Goal: Information Seeking & Learning: Learn about a topic

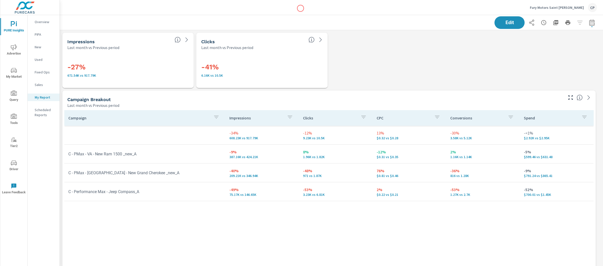
scroll to position [1342, 548]
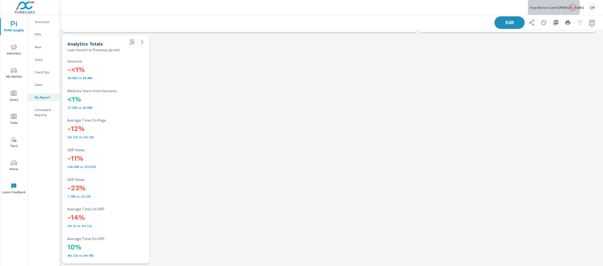
click at [573, 8] on p "Fury Motors Saint [PERSON_NAME]" at bounding box center [557, 7] width 54 height 5
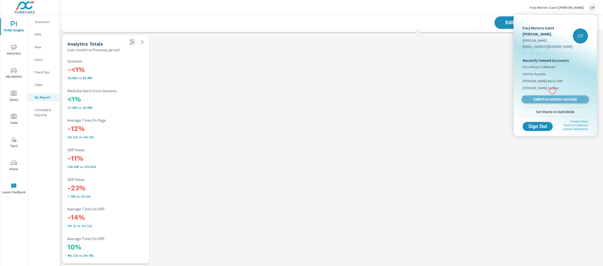
click at [553, 97] on span "Switch to Another Account" at bounding box center [556, 99] width 62 height 5
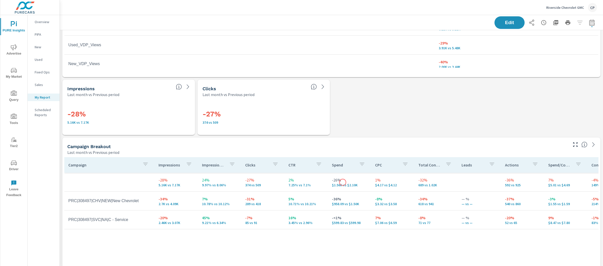
scroll to position [968, 0]
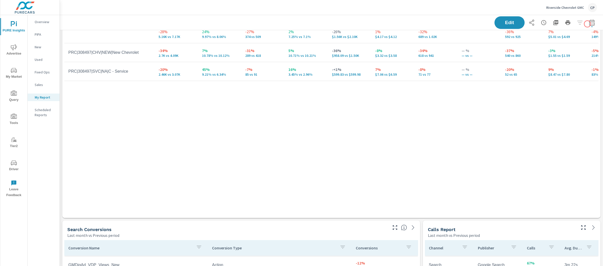
click at [589, 23] on icon "button" at bounding box center [592, 23] width 6 height 6
select select "Last month"
select select "Previous period"
click at [571, 10] on div "Riverside Chevrolet GMC CP" at bounding box center [571, 7] width 51 height 9
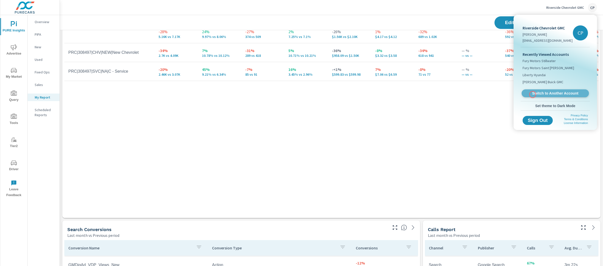
click at [533, 95] on span "Switch to Another Account" at bounding box center [556, 93] width 62 height 5
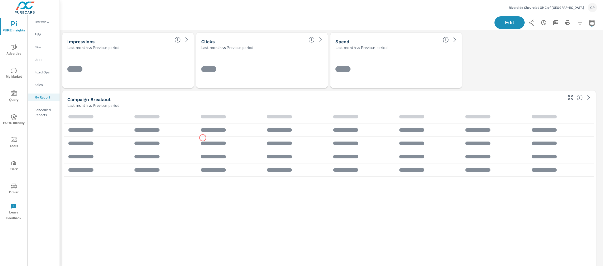
scroll to position [1573, 548]
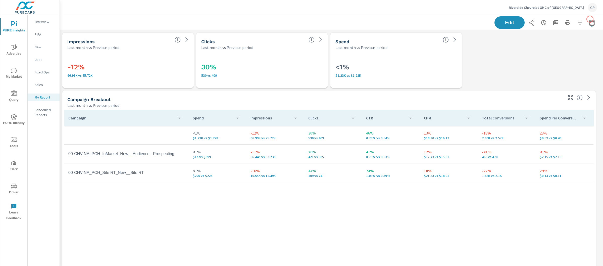
click at [590, 20] on icon "button" at bounding box center [592, 23] width 6 height 6
select select "Last month"
select select "Previous period"
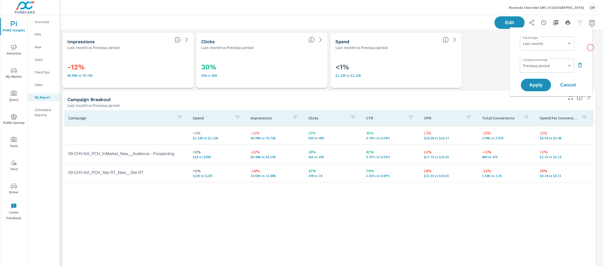
click at [591, 48] on div "Date Range Custom [DATE] Last week Last 7 days Last 14 days Last 30 days Last 4…" at bounding box center [551, 61] width 82 height 69
click at [587, 47] on div "Date Range Custom [DATE] Last week Last 7 days Last 14 days Last 30 days Last 4…" at bounding box center [551, 61] width 82 height 69
click at [543, 84] on span "Apply" at bounding box center [536, 85] width 21 height 5
click at [554, 22] on button "button" at bounding box center [556, 23] width 10 height 10
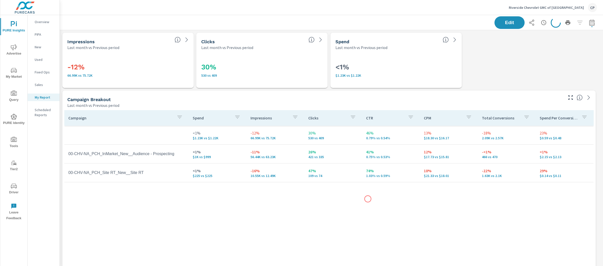
click at [368, 199] on div "Campaign Spend Impressions Clicks CTR CPM Total Conversions Spend Per Conversio…" at bounding box center [329, 210] width 530 height 200
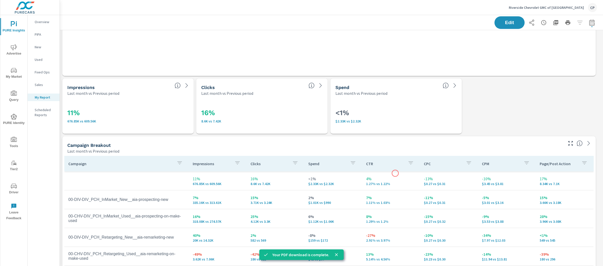
scroll to position [516, 0]
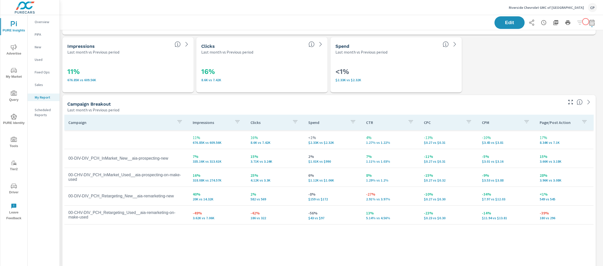
click at [589, 22] on icon "button" at bounding box center [592, 23] width 6 height 6
select select "Last month"
select select "Previous period"
click at [549, 41] on select "Custom Yesterday Last week Last 7 days Last 14 days Last 30 days Last 45 days L…" at bounding box center [547, 43] width 50 height 10
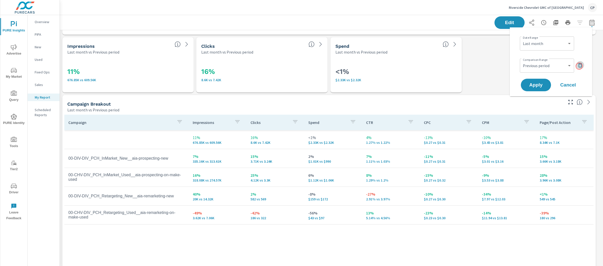
click at [579, 66] on icon "button" at bounding box center [580, 65] width 6 height 6
click at [579, 79] on button "Cancel" at bounding box center [568, 85] width 30 height 13
drag, startPoint x: 594, startPoint y: 24, endPoint x: 591, endPoint y: 24, distance: 2.5
click at [594, 24] on div "Edit" at bounding box center [331, 22] width 543 height 15
click at [589, 23] on icon "button" at bounding box center [592, 23] width 6 height 6
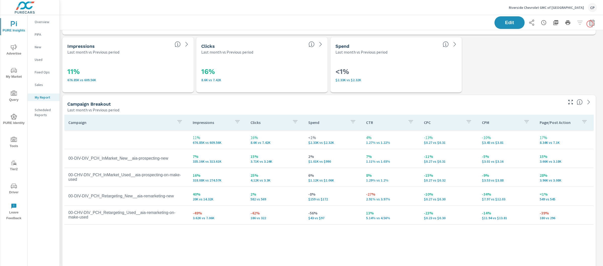
select select "Last month"
select select "Previous period"
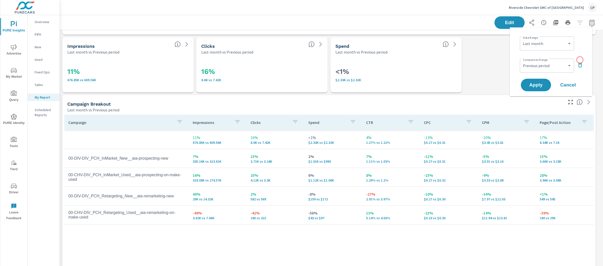
click at [580, 60] on div "Comparison Range Custom Previous period Previous month Previous year ​" at bounding box center [552, 65] width 64 height 17
click at [579, 62] on icon "button" at bounding box center [580, 65] width 6 height 6
click at [534, 75] on button "Apply" at bounding box center [536, 70] width 31 height 13
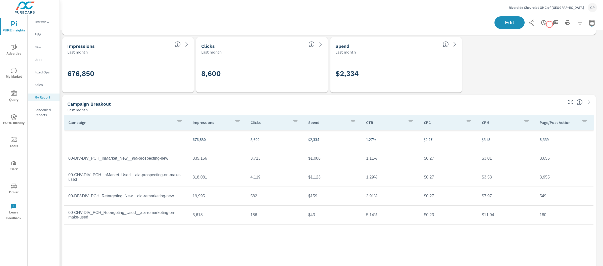
click at [553, 24] on icon "button" at bounding box center [556, 23] width 6 height 6
click at [589, 25] on icon "button" at bounding box center [592, 23] width 6 height 6
select select "Last month"
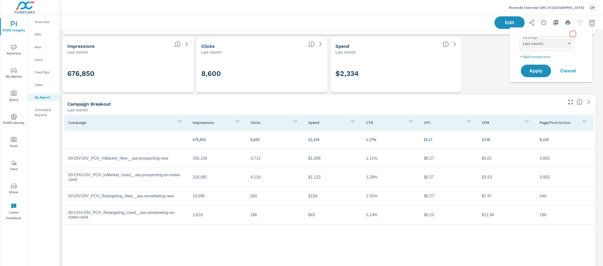
click at [558, 39] on select "Custom Yesterday Last week Last 7 days Last 14 days Last 30 days Last 45 days L…" at bounding box center [547, 43] width 50 height 10
click at [545, 57] on p "+ Add comparison" at bounding box center [552, 57] width 64 height 6
select select "Previous period"
click at [542, 39] on select "Custom Yesterday Last week Last 7 days Last 14 days Last 30 days Last 45 days L…" at bounding box center [547, 43] width 50 height 10
click at [583, 61] on div "Comparison Range Custom Previous period Previous month Previous year ​" at bounding box center [552, 65] width 64 height 17
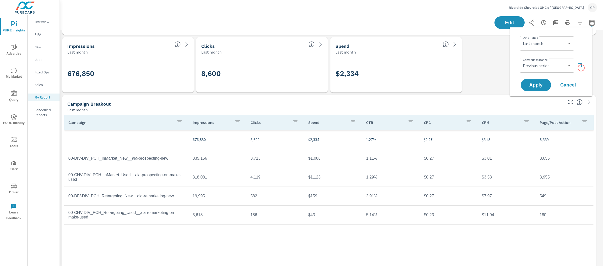
click at [581, 68] on icon "button" at bounding box center [580, 65] width 6 height 6
click at [560, 43] on select "Custom Yesterday Last week Last 7 days Last 14 days Last 30 days Last 45 days L…" at bounding box center [547, 43] width 50 height 10
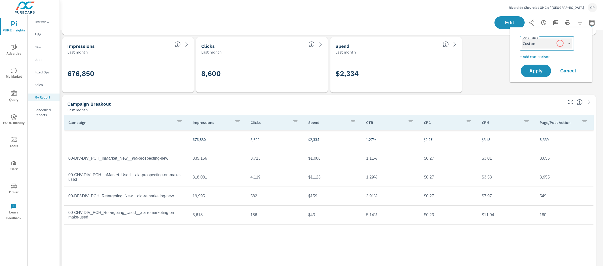
click at [522, 38] on select "Custom Yesterday Last week Last 7 days Last 14 days Last 30 days Last 45 days L…" at bounding box center [547, 43] width 50 height 10
select select "custom"
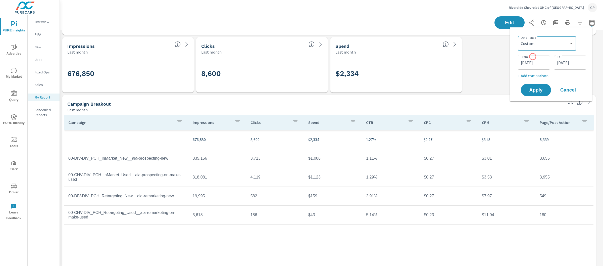
click at [533, 58] on input "08/01/2025" at bounding box center [534, 63] width 28 height 10
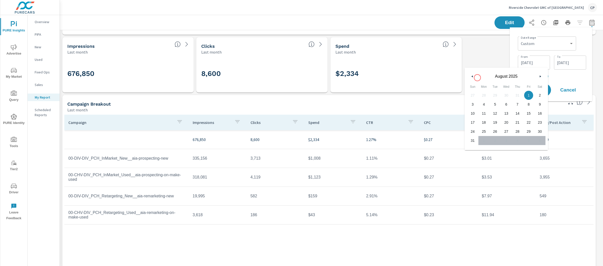
click at [473, 77] on button "button" at bounding box center [472, 76] width 6 height 6
click at [497, 95] on span "1" at bounding box center [495, 95] width 11 height 7
type input "07/01/2025"
click at [565, 57] on div "08/31/2025 To" at bounding box center [570, 63] width 32 height 14
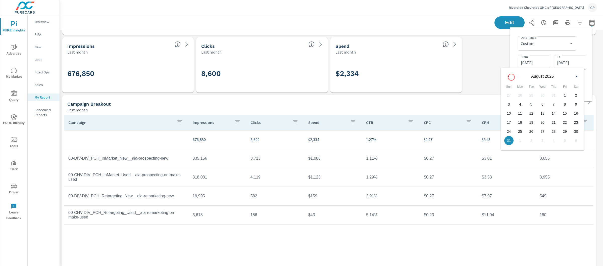
click at [510, 77] on button "button" at bounding box center [509, 76] width 6 height 6
click at [553, 130] on span "31" at bounding box center [553, 131] width 11 height 7
type input "07/31/2025"
click at [588, 73] on div "Date Range Custom Yesterday Last week Last 7 days Last 14 days Last 30 days Las…" at bounding box center [551, 64] width 74 height 66
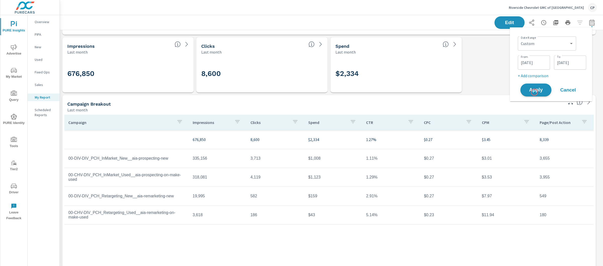
click at [535, 92] on span "Apply" at bounding box center [536, 90] width 21 height 5
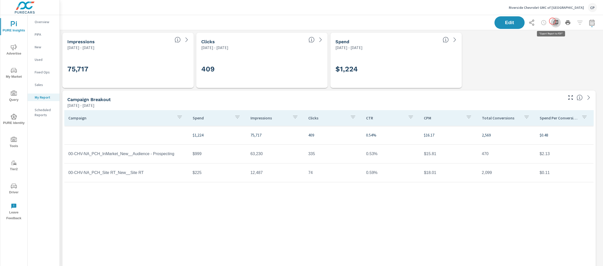
click at [553, 21] on icon "button" at bounding box center [556, 23] width 6 height 6
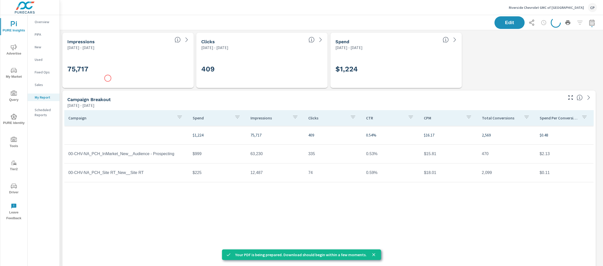
scroll to position [1573, 548]
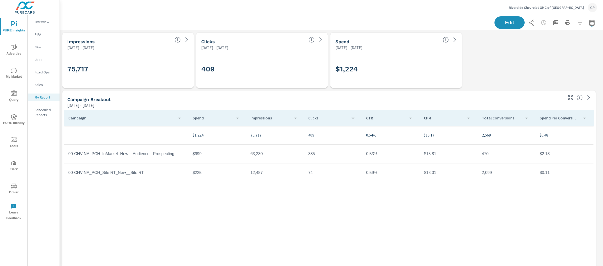
click at [589, 22] on icon "button" at bounding box center [592, 23] width 6 height 6
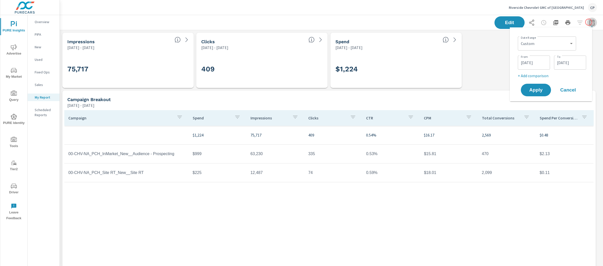
click at [589, 22] on icon "button" at bounding box center [592, 23] width 6 height 6
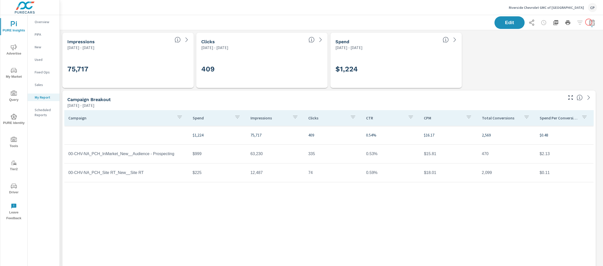
click at [589, 22] on icon "button" at bounding box center [592, 23] width 6 height 6
click at [548, 41] on select "Custom Yesterday Last week Last 7 days Last 14 days Last 30 days Last 45 days L…" at bounding box center [547, 43] width 54 height 10
click at [546, 60] on input "07/01/2025" at bounding box center [534, 63] width 28 height 10
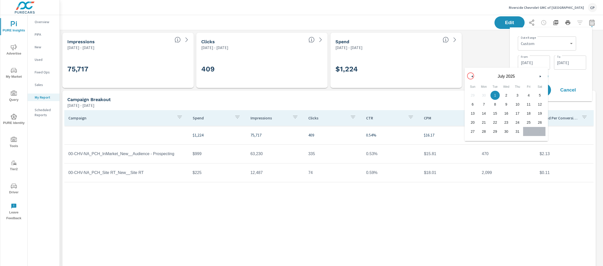
click at [471, 76] on icon "button" at bounding box center [472, 76] width 3 height 2
click at [472, 97] on span "1" at bounding box center [472, 95] width 11 height 7
type input "06/01/2025"
click at [571, 60] on input "07/31/2025" at bounding box center [570, 63] width 28 height 10
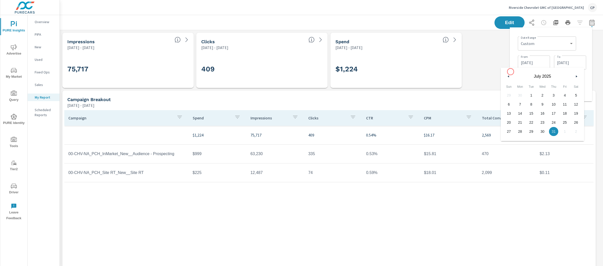
click at [508, 74] on button "button" at bounding box center [509, 76] width 6 height 6
click at [523, 128] on span "30" at bounding box center [520, 131] width 11 height 7
type input "06/30/2025"
click at [586, 37] on div "Date Range Custom Yesterday Last week Last 7 days Last 14 days Last 30 days Las…" at bounding box center [552, 42] width 68 height 17
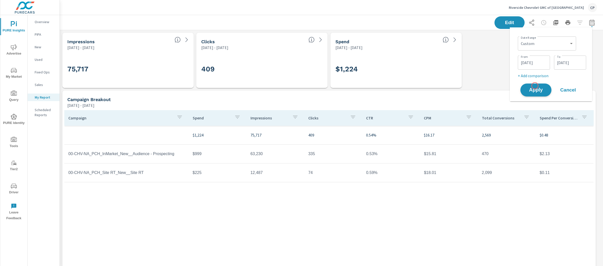
click at [535, 86] on button "Apply" at bounding box center [536, 89] width 31 height 13
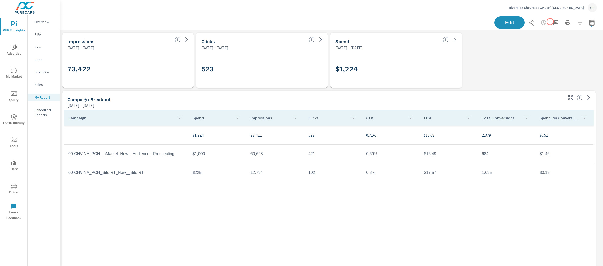
scroll to position [1573, 548]
click at [553, 22] on icon "button" at bounding box center [556, 23] width 6 height 6
click at [589, 21] on icon "button" at bounding box center [591, 22] width 5 height 6
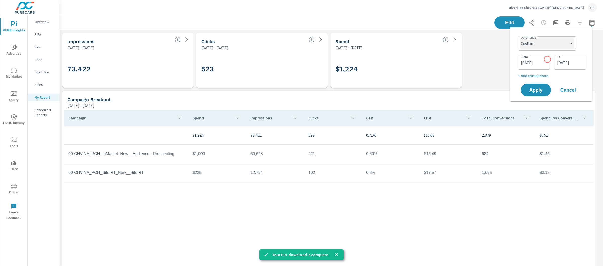
click at [552, 46] on select "Custom Yesterday Last week Last 7 days Last 14 days Last 30 days Last 45 days L…" at bounding box center [547, 43] width 54 height 10
click at [520, 38] on select "Custom Yesterday Last week Last 7 days Last 14 days Last 30 days Last 45 days L…" at bounding box center [547, 43] width 54 height 10
select select "Last month"
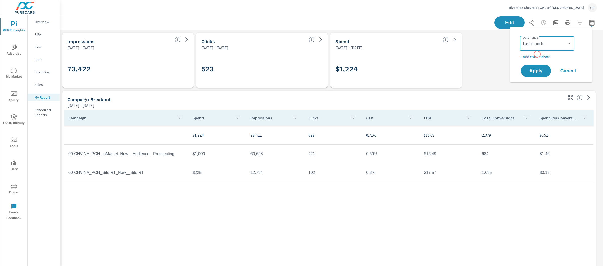
click at [538, 53] on div "Date Range Custom Yesterday Last week Last 7 days Last 14 days Last 30 days Las…" at bounding box center [552, 46] width 64 height 25
click at [538, 55] on p "+ Add comparison" at bounding box center [552, 57] width 64 height 6
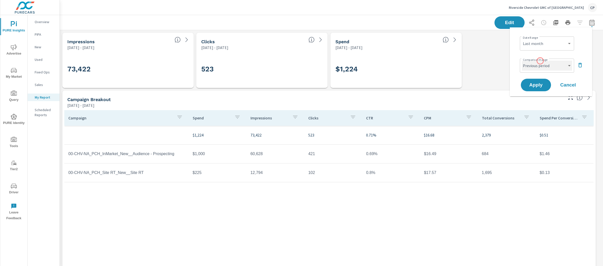
click at [540, 63] on select "Custom Previous period Previous month Previous year" at bounding box center [547, 66] width 50 height 10
click at [522, 61] on select "Custom Previous period Previous month Previous year" at bounding box center [547, 66] width 50 height 10
select select "custom"
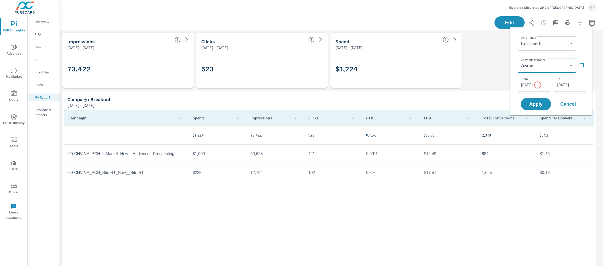
click at [537, 86] on input "07/01/2025" at bounding box center [534, 85] width 28 height 10
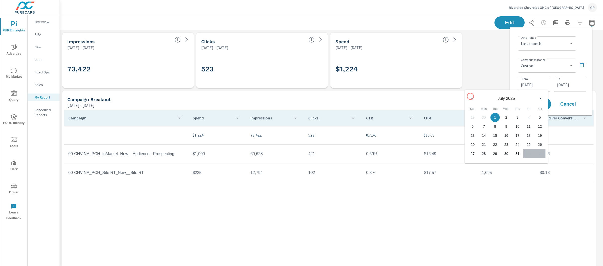
click at [471, 97] on button "button" at bounding box center [472, 99] width 6 height 6
click at [475, 116] on span "1" at bounding box center [472, 117] width 11 height 7
type input "06/01/2025"
click at [570, 82] on input "07/31/2025" at bounding box center [570, 85] width 28 height 10
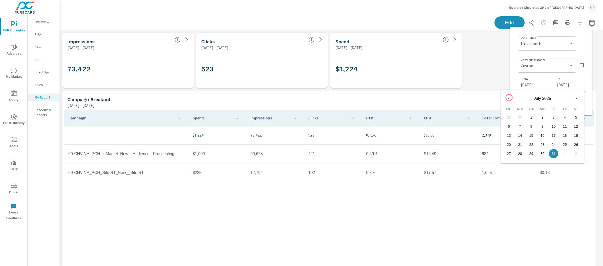
click at [508, 98] on icon "button" at bounding box center [508, 99] width 3 height 2
click at [520, 155] on span "30" at bounding box center [520, 153] width 11 height 7
type input "06/30/2025"
click at [583, 72] on div "Comparison Range Custom Previous period Previous month Previous year ​" at bounding box center [552, 65] width 68 height 17
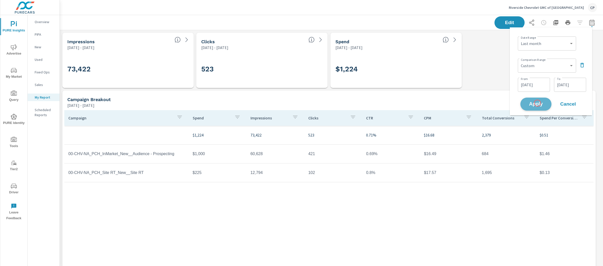
click at [538, 103] on span "Apply" at bounding box center [536, 104] width 21 height 5
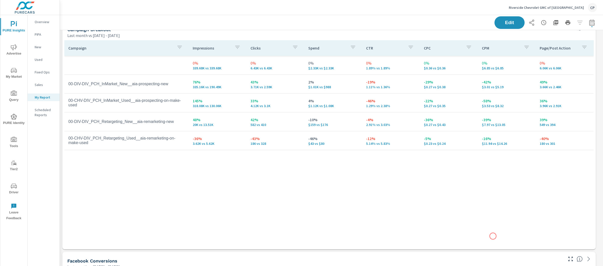
scroll to position [751, 0]
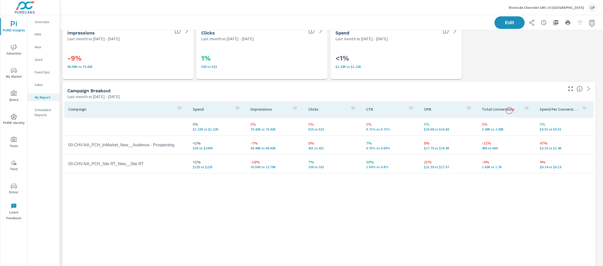
scroll to position [13, 0]
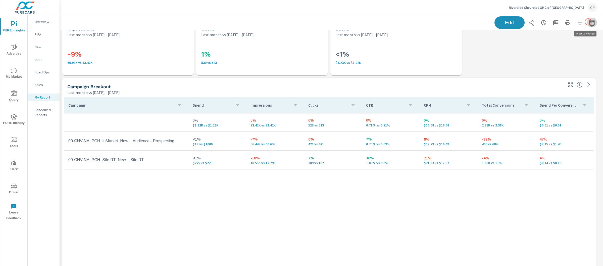
click at [589, 22] on icon "button" at bounding box center [592, 23] width 6 height 6
select select "Last month"
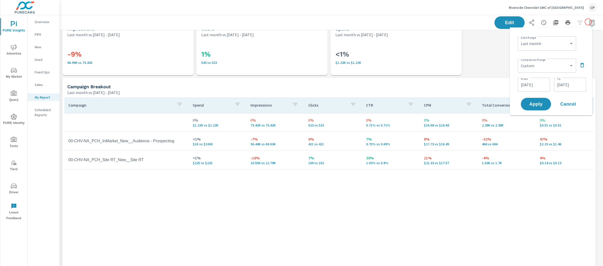
scroll to position [1573, 548]
click at [578, 65] on div "Comparison Range Custom Previous period Previous month Previous year ​" at bounding box center [552, 65] width 68 height 17
click at [577, 104] on span "Cancel" at bounding box center [568, 104] width 20 height 5
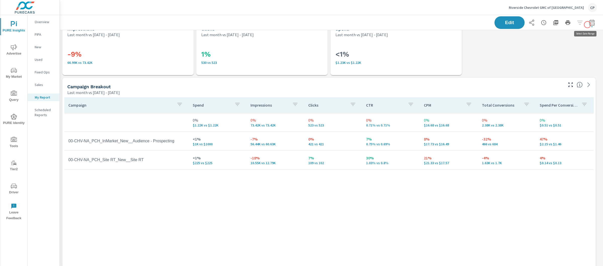
click at [589, 24] on icon "button" at bounding box center [592, 23] width 6 height 6
select select "Last month"
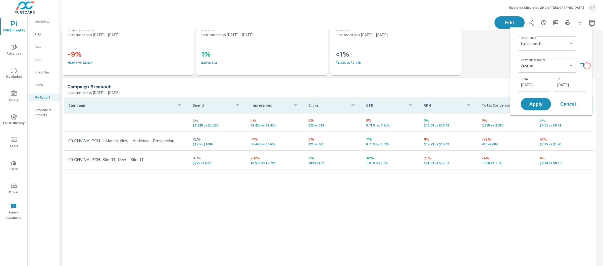
click at [587, 66] on div "Date Range Custom Yesterday Last week Last 7 days Last 14 days Last 30 days Las…" at bounding box center [551, 71] width 74 height 80
click at [575, 66] on div "Custom Previous period Previous month Previous year ​" at bounding box center [547, 66] width 58 height 14
click at [584, 66] on icon "button" at bounding box center [582, 65] width 6 height 6
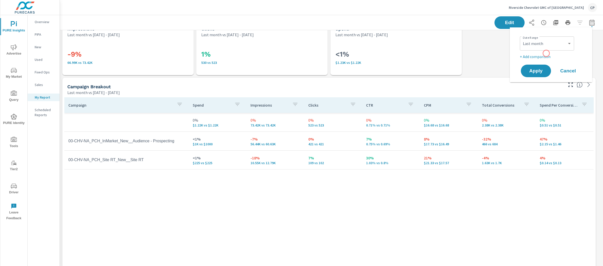
click at [546, 54] on p "+ Add comparison" at bounding box center [552, 57] width 64 height 6
click at [542, 67] on select "Custom Previous period Previous month Previous year" at bounding box center [547, 66] width 50 height 10
click at [522, 61] on select "Custom Previous period Previous month Previous year" at bounding box center [547, 66] width 50 height 10
select select "Previous month"
click at [541, 81] on button "Apply" at bounding box center [536, 84] width 31 height 13
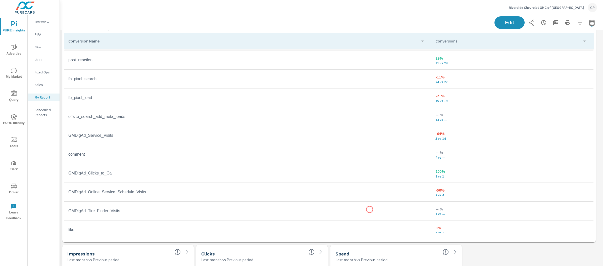
scroll to position [831, 0]
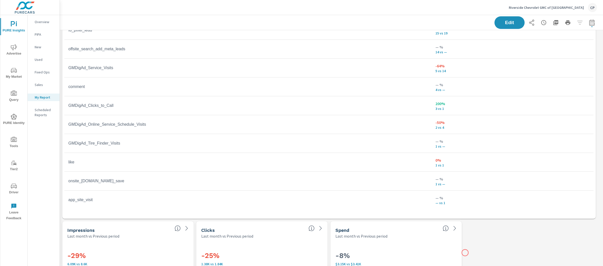
scroll to position [848, 0]
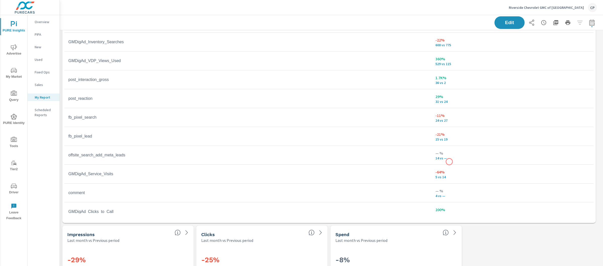
scroll to position [94, 0]
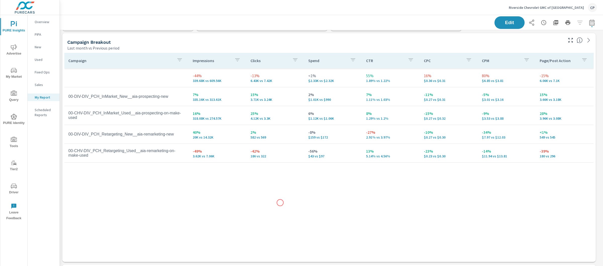
scroll to position [569, 0]
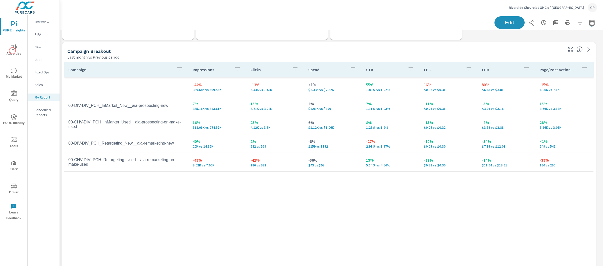
click at [13, 51] on span "Advertise" at bounding box center [14, 50] width 24 height 12
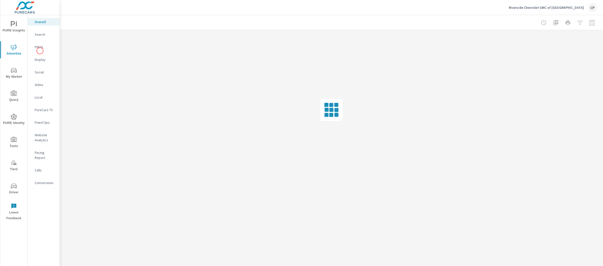
click at [41, 46] on p "PMAX" at bounding box center [45, 46] width 21 height 5
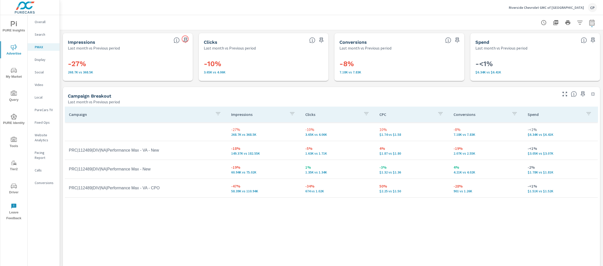
click at [185, 39] on icon "button" at bounding box center [185, 40] width 4 height 6
click at [321, 38] on icon "button" at bounding box center [321, 40] width 6 height 6
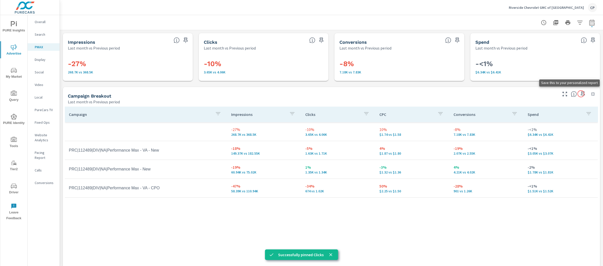
click at [581, 93] on icon "button" at bounding box center [583, 94] width 4 height 6
click at [24, 26] on span "PURE Insights" at bounding box center [14, 27] width 24 height 12
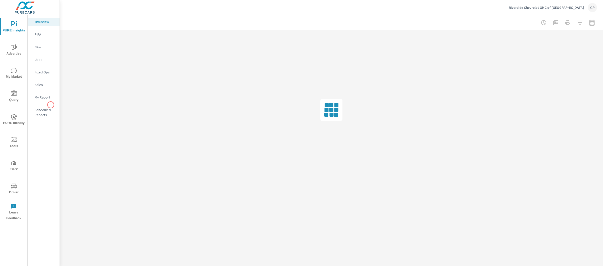
click at [46, 99] on p "My Report" at bounding box center [45, 97] width 21 height 5
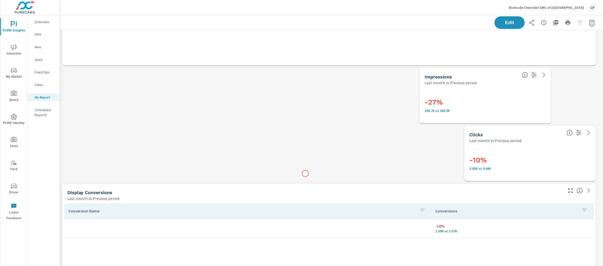
scroll to position [257, 0]
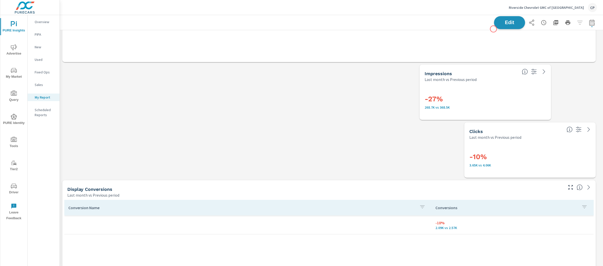
click at [499, 24] on span "Edit" at bounding box center [509, 22] width 21 height 5
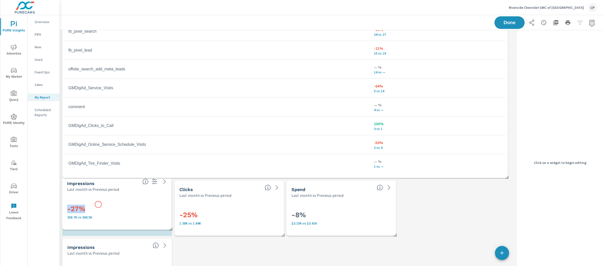
scroll to position [1188, 0]
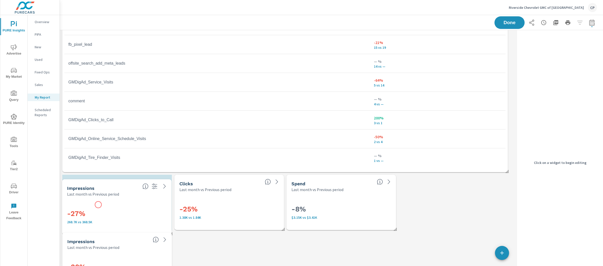
drag, startPoint x: 397, startPoint y: 90, endPoint x: 98, endPoint y: 205, distance: 319.4
click at [98, 205] on div "-27% 268.7K vs 368.5K" at bounding box center [117, 216] width 100 height 28
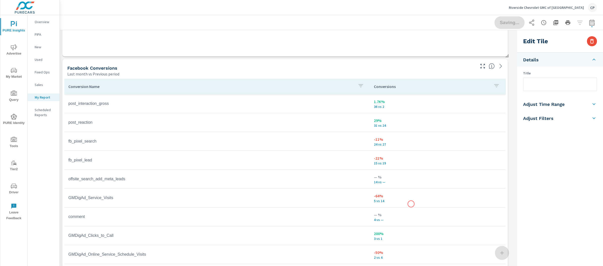
scroll to position [1046, 0]
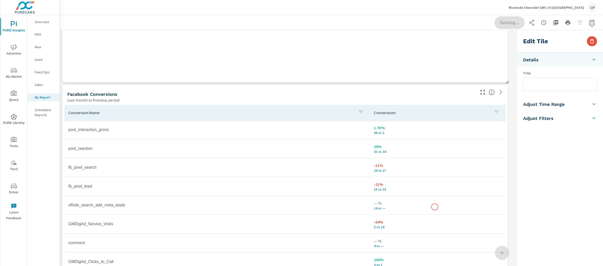
scroll to position [37, 0]
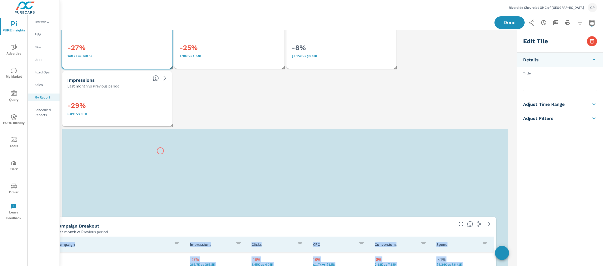
scroll to position [1111, 0]
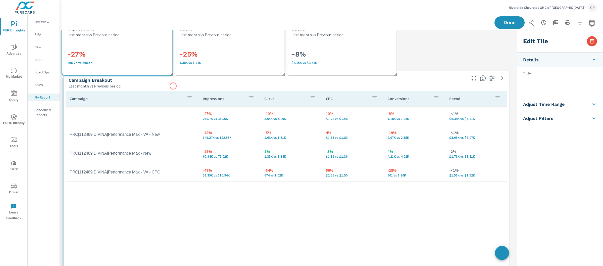
drag, startPoint x: 172, startPoint y: 134, endPoint x: 173, endPoint y: 86, distance: 48.3
click at [173, 86] on div "Last month vs Previous period" at bounding box center [267, 86] width 397 height 6
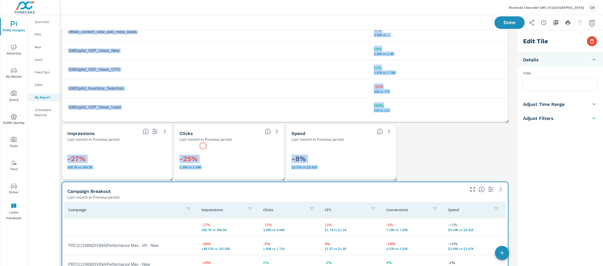
scroll to position [1014, 0]
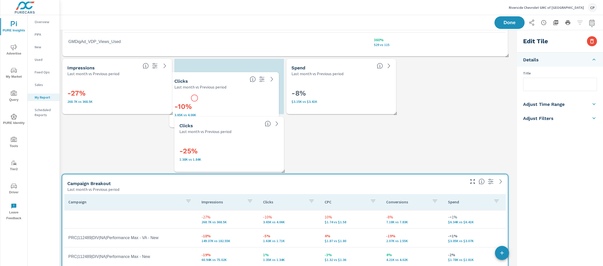
drag, startPoint x: 381, startPoint y: 122, endPoint x: 195, endPoint y: 98, distance: 188.1
click at [195, 98] on div "-10% 3.65K vs 4.06K" at bounding box center [224, 109] width 100 height 28
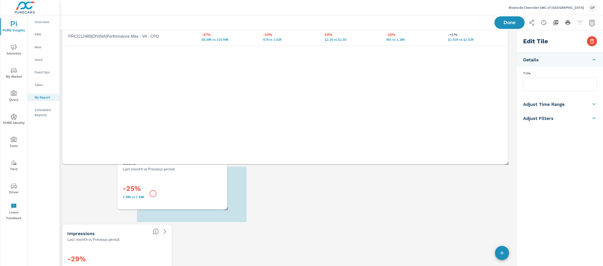
scroll to position [0, 0]
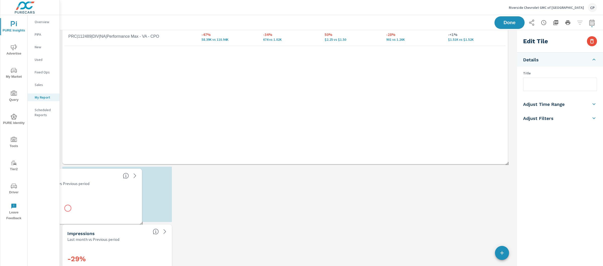
drag, startPoint x: 209, startPoint y: 158, endPoint x: 68, endPoint y: 208, distance: 150.0
click at [68, 208] on div "-25% 1.38K vs 1.84K" at bounding box center [87, 205] width 100 height 17
checkbox input "false"
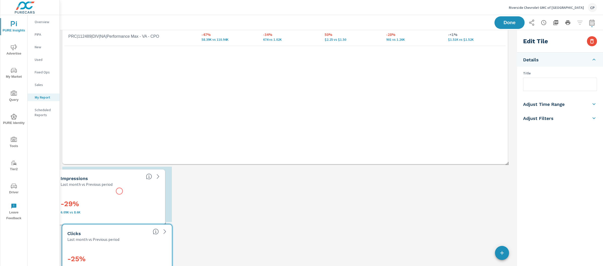
drag, startPoint x: 137, startPoint y: 246, endPoint x: 113, endPoint y: 190, distance: 61.8
click at [113, 190] on div "-29% 6.09K vs 8.6K" at bounding box center [111, 206] width 106 height 34
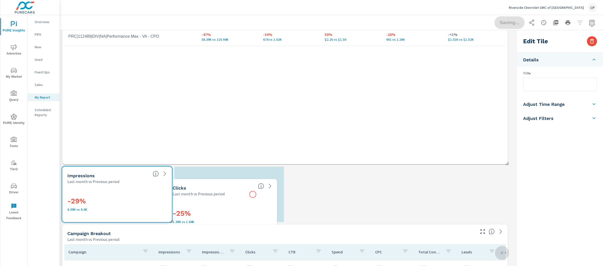
drag, startPoint x: 155, startPoint y: 239, endPoint x: 253, endPoint y: 194, distance: 108.4
click at [253, 194] on div "Last month vs Previous period" at bounding box center [213, 194] width 81 height 6
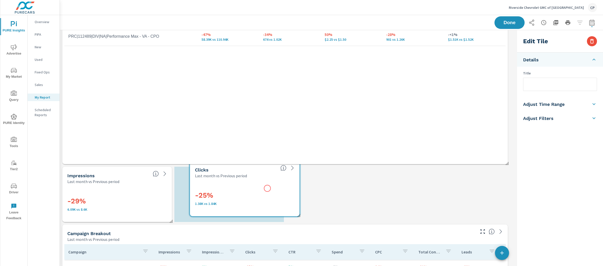
drag, startPoint x: 140, startPoint y: 251, endPoint x: 268, endPoint y: 188, distance: 142.5
click at [268, 188] on div "-25% 1.38K vs 1.84K" at bounding box center [245, 197] width 100 height 28
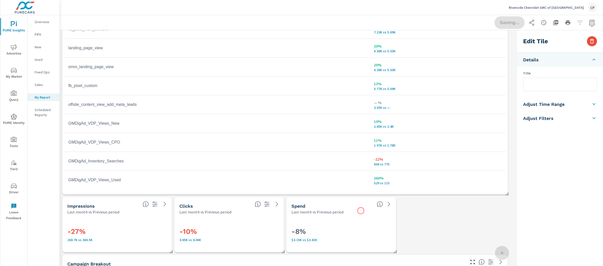
click at [357, 213] on div "Last month vs Previous period" at bounding box center [332, 212] width 81 height 6
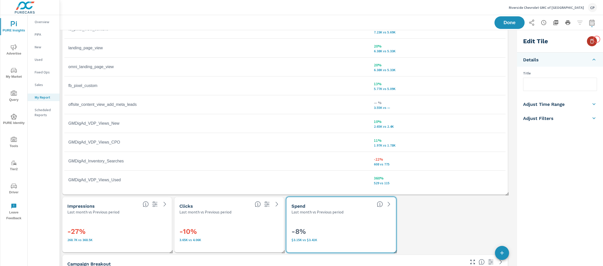
click at [597, 39] on button "button" at bounding box center [592, 41] width 10 height 10
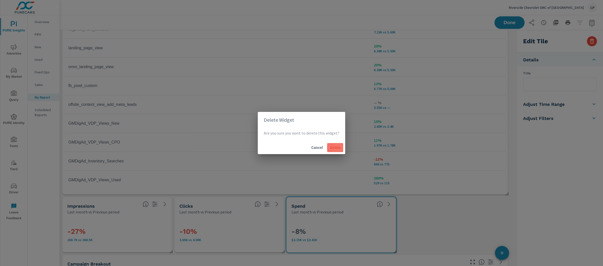
click at [331, 147] on span "Delete" at bounding box center [335, 147] width 12 height 5
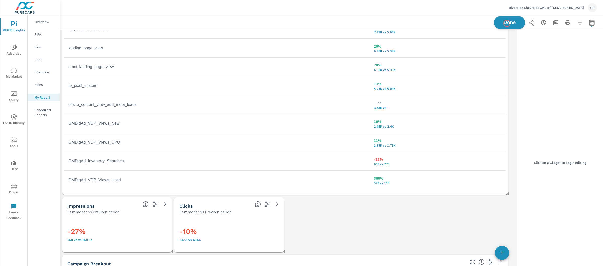
click at [507, 24] on span "Done" at bounding box center [509, 22] width 21 height 5
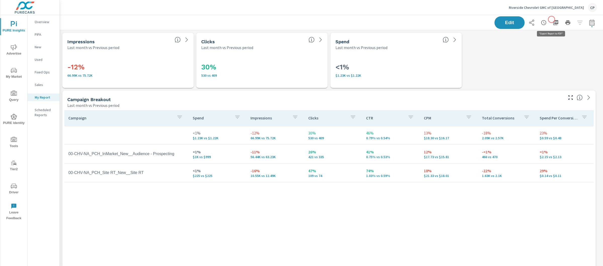
click at [553, 20] on icon "button" at bounding box center [556, 23] width 6 height 6
click at [588, 12] on div "Riverside Chevrolet GMC of Rome CP" at bounding box center [552, 7] width 88 height 9
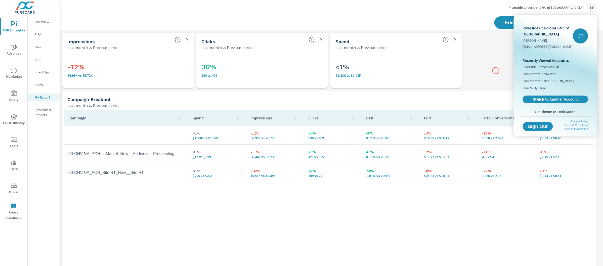
click at [496, 71] on div at bounding box center [301, 133] width 603 height 266
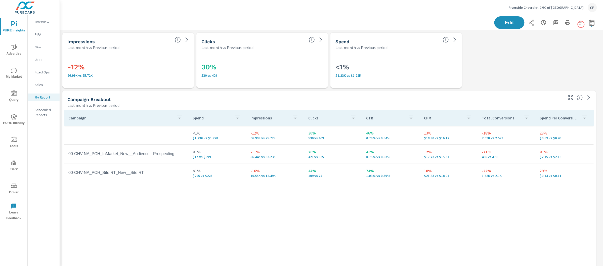
click at [581, 24] on div "Edit" at bounding box center [545, 22] width 103 height 13
click at [589, 24] on icon "button" at bounding box center [591, 22] width 5 height 6
select select "Last month"
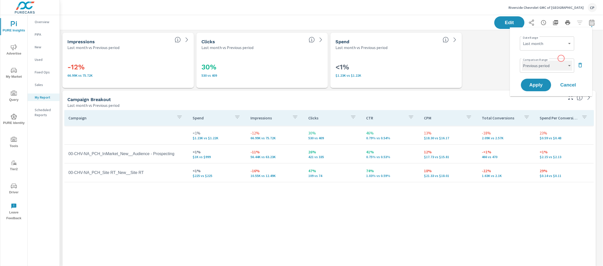
click at [559, 61] on select "Custom Previous period Previous month Previous year" at bounding box center [547, 66] width 50 height 10
click at [522, 61] on select "Custom Previous period Previous month Previous year" at bounding box center [547, 66] width 50 height 10
select select "custom"
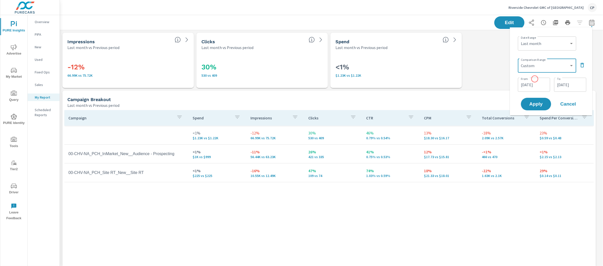
click at [534, 80] on input "07/01/2025" at bounding box center [534, 85] width 28 height 10
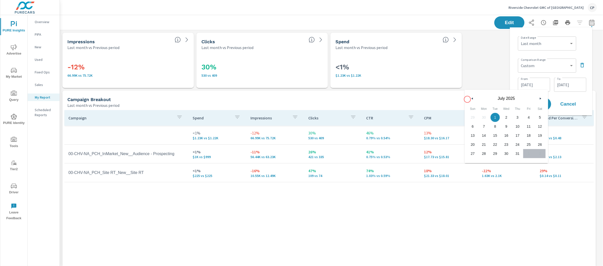
click at [470, 99] on button "button" at bounding box center [472, 99] width 6 height 6
click at [477, 117] on span "1" at bounding box center [472, 117] width 11 height 7
type input "06/01/2025"
click at [580, 81] on input "07/31/2025" at bounding box center [570, 85] width 28 height 10
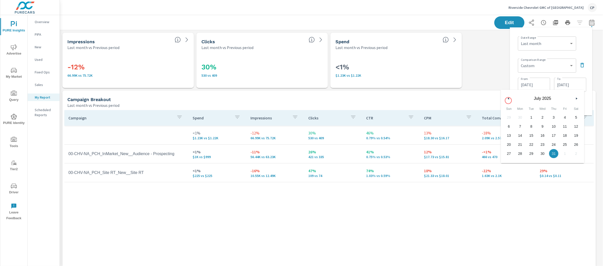
click at [507, 99] on icon "button" at bounding box center [507, 99] width 3 height 2
click at [522, 154] on span "30" at bounding box center [519, 153] width 11 height 7
type input "06/30/2025"
click at [589, 76] on div "Date Range Custom Yesterday Last week Last 7 days Last 14 days Last 30 days Las…" at bounding box center [551, 71] width 82 height 88
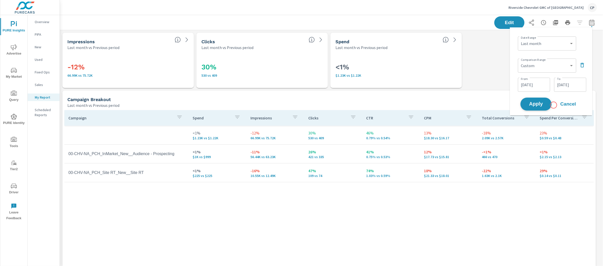
click at [537, 106] on span "Apply" at bounding box center [536, 104] width 21 height 5
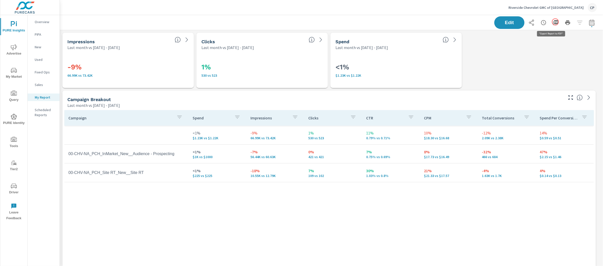
scroll to position [1862, 548]
click at [554, 21] on icon "button" at bounding box center [555, 23] width 6 height 6
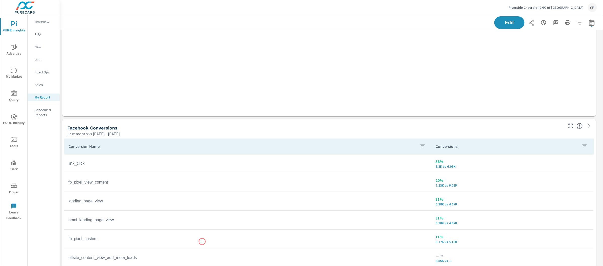
scroll to position [757, 0]
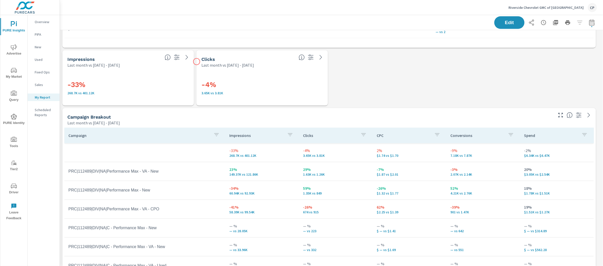
scroll to position [1106, 0]
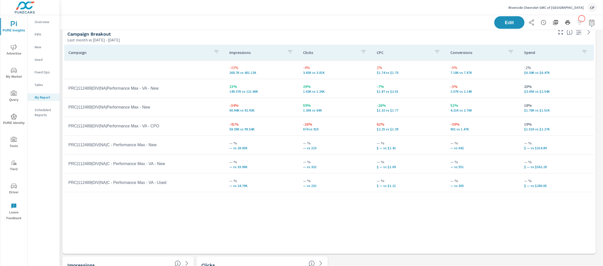
click at [589, 20] on icon "button" at bounding box center [592, 23] width 6 height 6
select select "Last month"
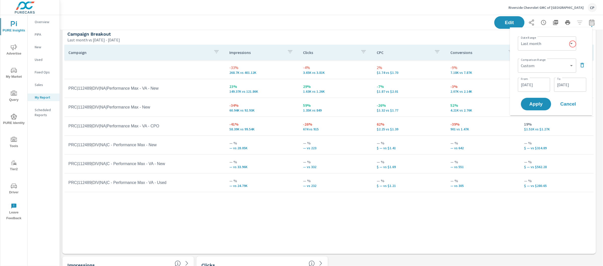
scroll to position [1862, 548]
click at [568, 66] on select "Custom Previous period Previous month Previous year" at bounding box center [547, 66] width 54 height 10
click at [520, 61] on select "Custom Previous period Previous month Previous year" at bounding box center [547, 66] width 54 height 10
select select "Previous period"
click at [540, 97] on td "20% $3.05K vs $2.54K" at bounding box center [557, 88] width 74 height 18
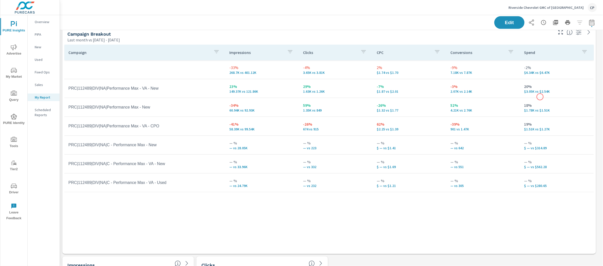
drag, startPoint x: 540, startPoint y: 97, endPoint x: 576, endPoint y: 64, distance: 48.9
click at [559, 80] on td "20% $3.05K vs $2.54K" at bounding box center [557, 88] width 74 height 18
click at [589, 21] on icon "button" at bounding box center [592, 23] width 6 height 6
select select "Last month"
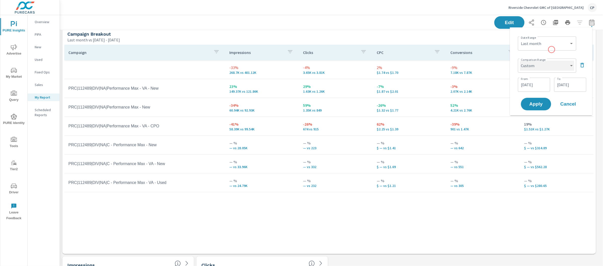
click at [539, 68] on select "Custom Previous period Previous month Previous year" at bounding box center [547, 66] width 54 height 10
click at [520, 61] on select "Custom Previous period Previous month Previous year" at bounding box center [547, 66] width 54 height 10
select select "Previous month"
click at [538, 88] on button "Apply" at bounding box center [535, 84] width 31 height 13
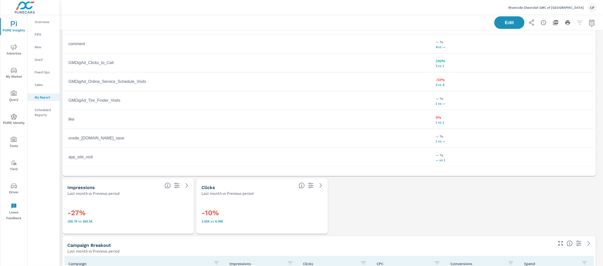
scroll to position [160, 0]
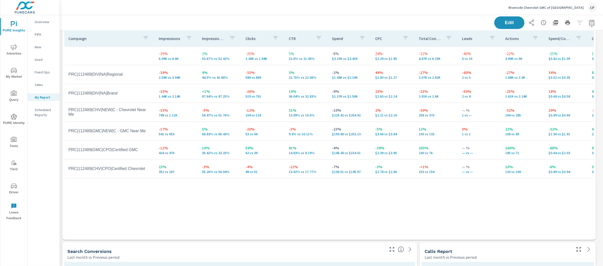
scroll to position [1616, 0]
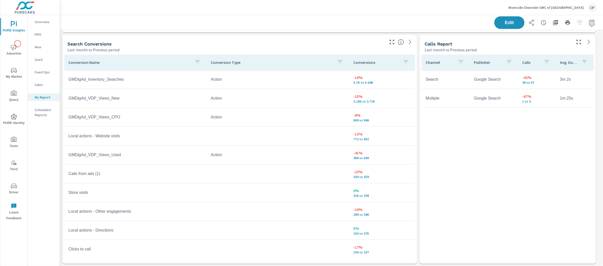
click at [18, 44] on span "Advertise" at bounding box center [14, 50] width 24 height 12
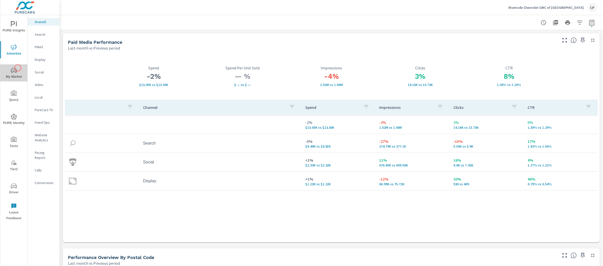
click at [18, 68] on span "My Market" at bounding box center [14, 73] width 24 height 12
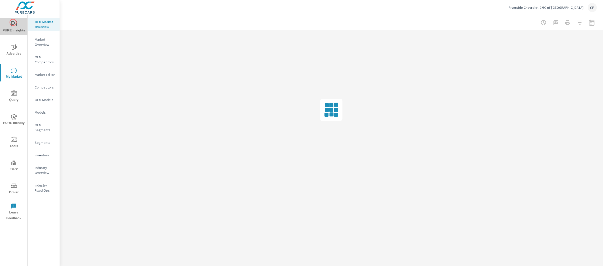
click at [13, 22] on icon "nav menu" at bounding box center [14, 24] width 6 height 6
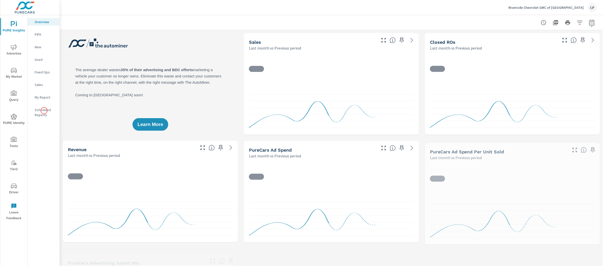
click at [44, 111] on p "Scheduled Reports" at bounding box center [45, 112] width 21 height 10
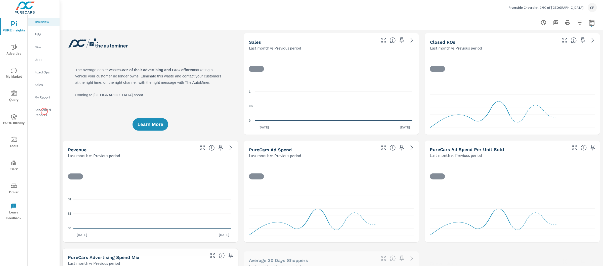
scroll to position [0, 0]
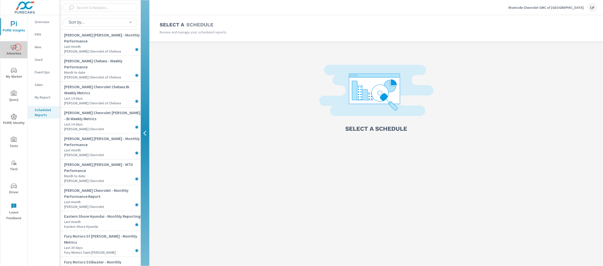
click at [18, 47] on span "Advertise" at bounding box center [14, 50] width 24 height 12
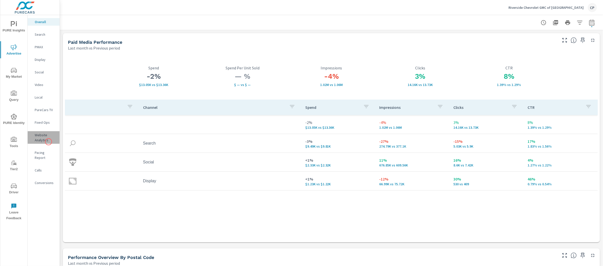
click at [49, 142] on p "Website Analytics" at bounding box center [45, 137] width 21 height 10
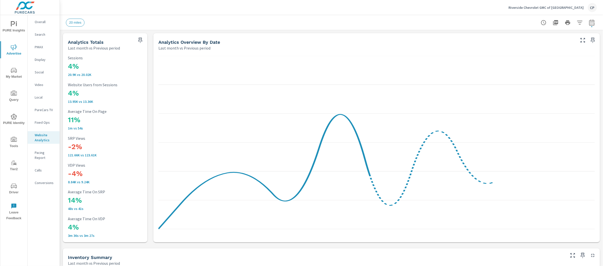
scroll to position [0, 0]
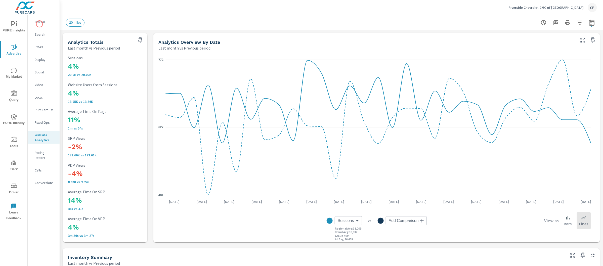
click at [25, 25] on span "PURE Insights" at bounding box center [14, 27] width 24 height 12
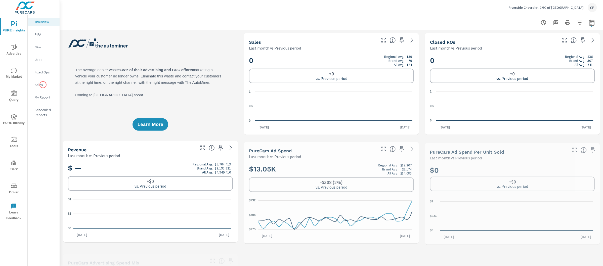
scroll to position [0, 0]
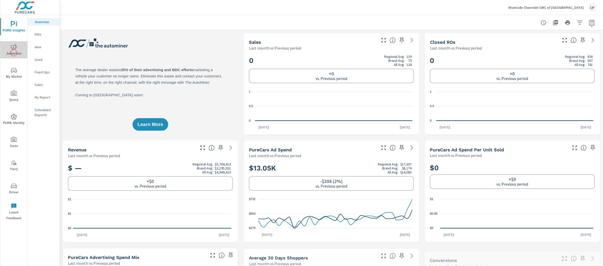
click at [14, 53] on span "Advertise" at bounding box center [14, 50] width 24 height 12
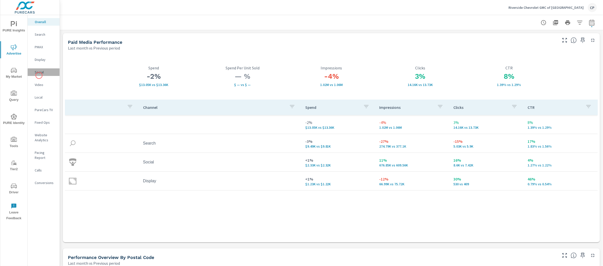
click at [39, 75] on div "Social" at bounding box center [44, 72] width 32 height 8
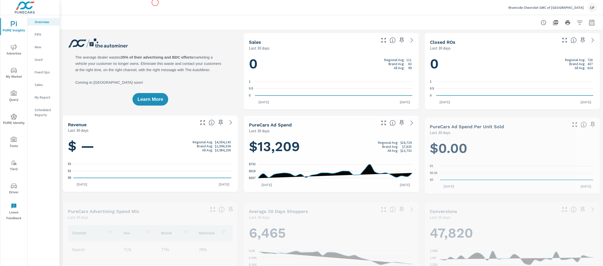
scroll to position [0, 0]
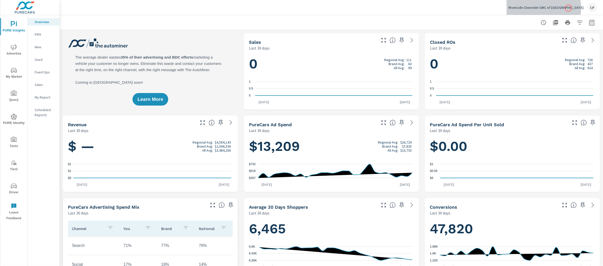
click at [568, 8] on p "Riverside Chevrolet GMC of [GEOGRAPHIC_DATA]" at bounding box center [545, 7] width 75 height 5
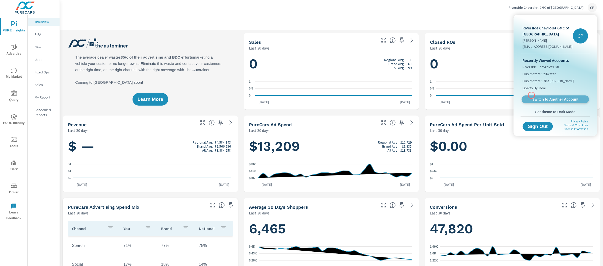
click at [531, 96] on link "Switch to Another Account" at bounding box center [555, 100] width 67 height 8
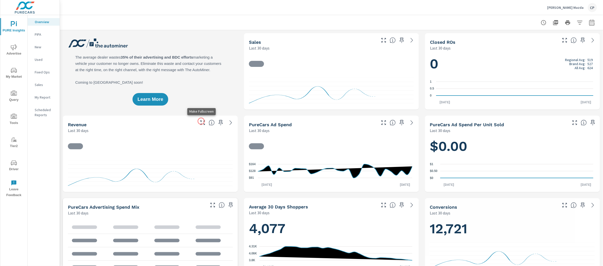
scroll to position [0, 0]
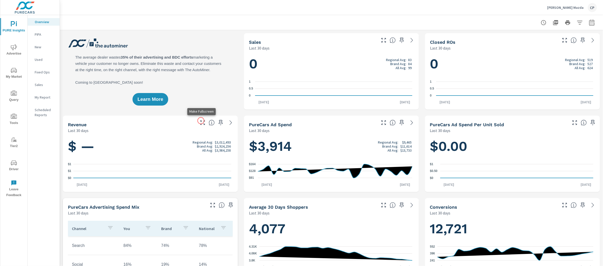
click at [201, 121] on icon "button" at bounding box center [203, 123] width 6 height 6
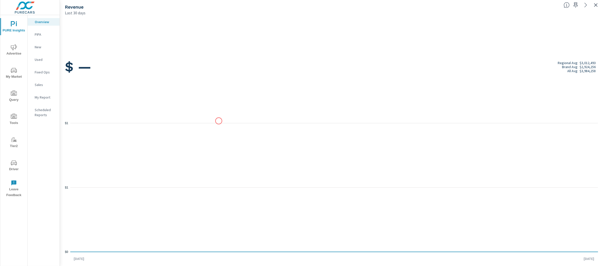
drag, startPoint x: 201, startPoint y: 121, endPoint x: 219, endPoint y: 121, distance: 17.8
click at [219, 121] on icon "$0 $1 $1" at bounding box center [331, 187] width 533 height 137
click at [595, 4] on icon "button" at bounding box center [596, 5] width 4 height 4
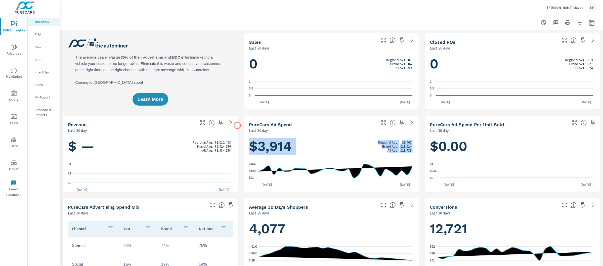
scroll to position [0, 0]
click at [184, 99] on div "Learn More" at bounding box center [150, 71] width 175 height 76
click at [20, 27] on span "PURE Insights" at bounding box center [14, 27] width 24 height 12
click at [19, 32] on span "PURE Insights" at bounding box center [14, 27] width 24 height 12
click at [18, 47] on span "Advertise" at bounding box center [14, 50] width 24 height 12
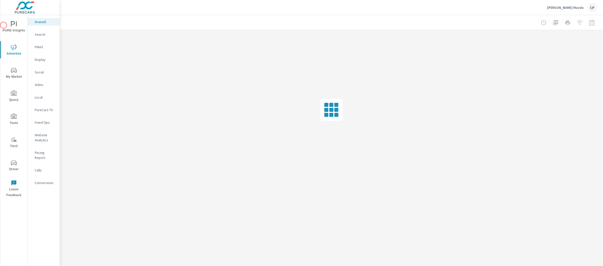
click at [4, 25] on span "PURE Insights" at bounding box center [14, 27] width 24 height 12
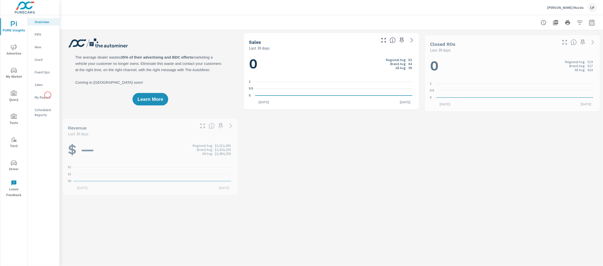
click at [48, 95] on p "My Report" at bounding box center [45, 97] width 21 height 5
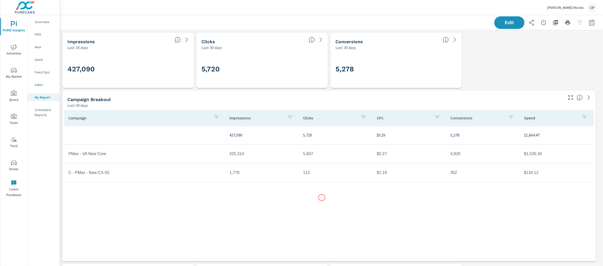
scroll to position [247, 0]
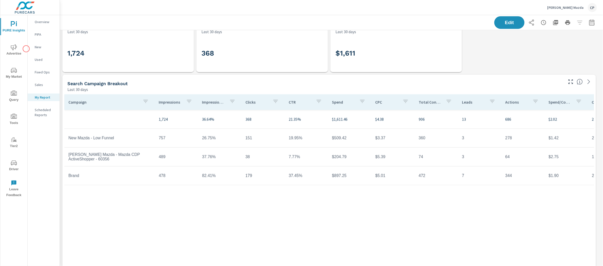
click at [23, 48] on span "Advertise" at bounding box center [14, 50] width 24 height 12
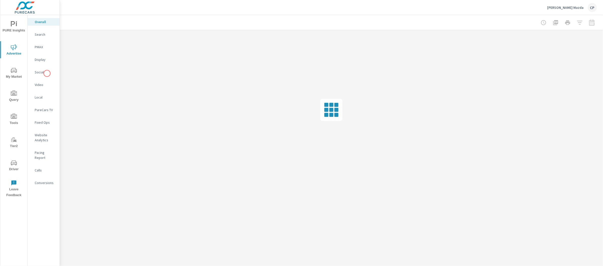
click at [47, 75] on div "Social" at bounding box center [44, 72] width 32 height 8
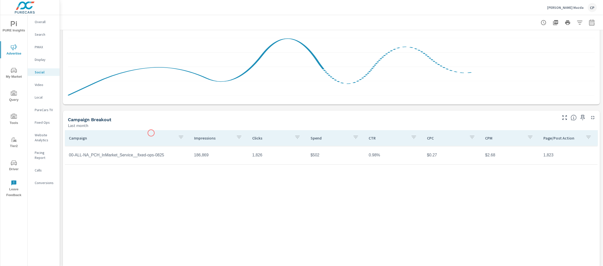
scroll to position [94, 0]
